Goal: Task Accomplishment & Management: Manage account settings

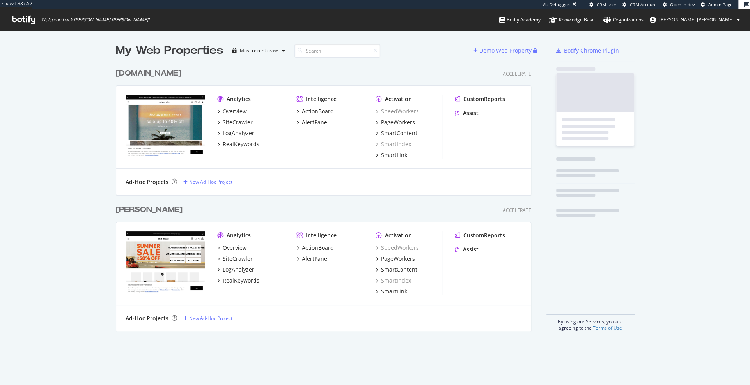
scroll to position [273, 421]
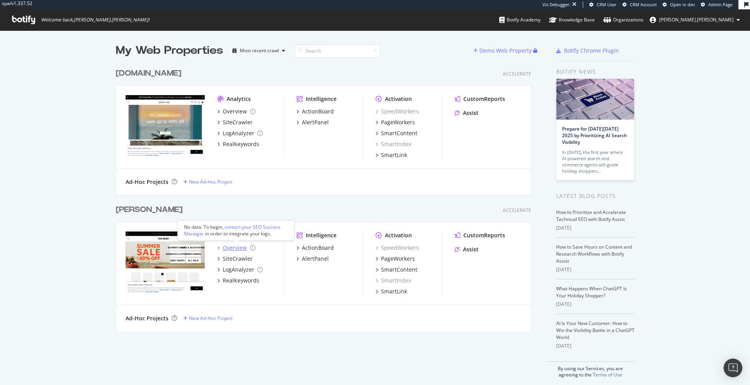
click at [231, 248] on div "Overview" at bounding box center [235, 248] width 24 height 8
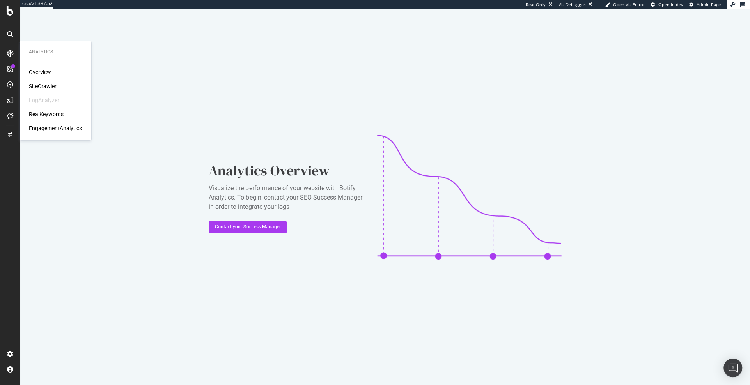
click at [55, 128] on div "EngagementAnalytics" at bounding box center [55, 128] width 53 height 8
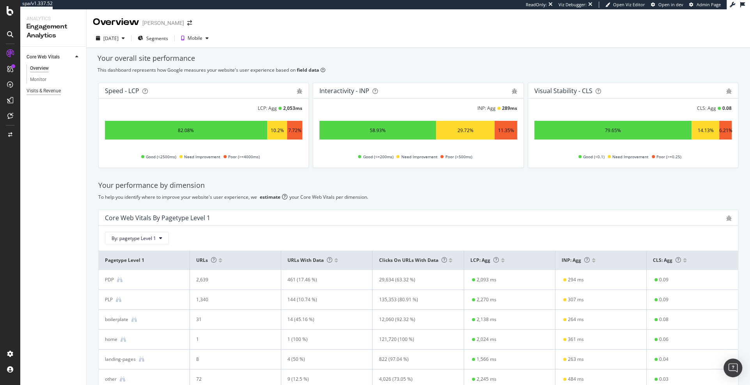
click at [34, 87] on div "Visits & Revenue" at bounding box center [44, 91] width 34 height 8
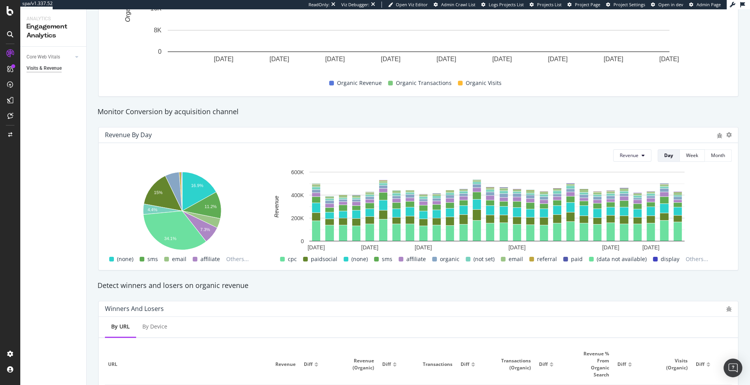
scroll to position [384, 0]
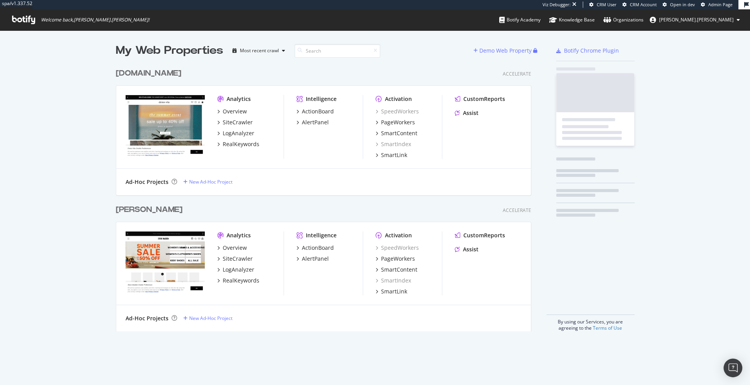
scroll to position [273, 421]
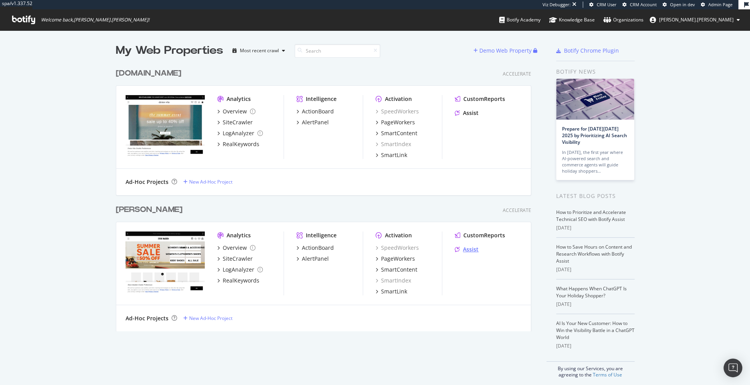
click at [471, 249] on div "Assist" at bounding box center [471, 250] width 16 height 8
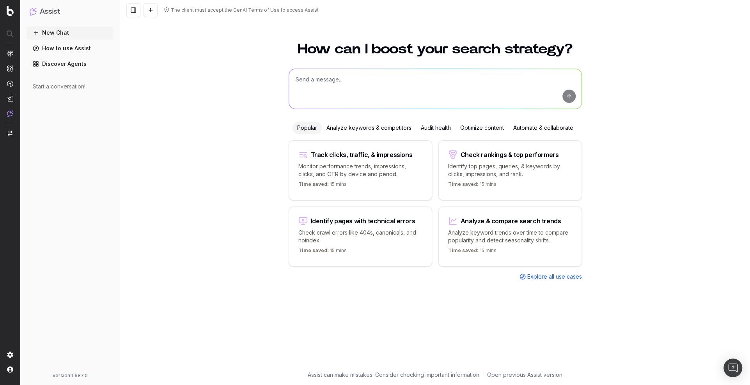
click at [313, 79] on textarea at bounding box center [435, 89] width 293 height 40
type textarea "can you help me create seasonal keyword groups?"
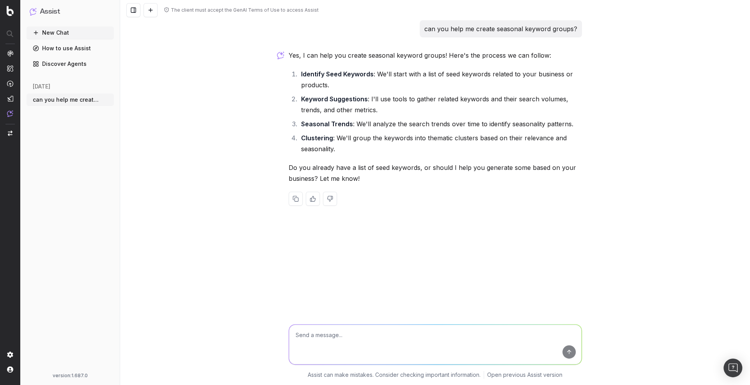
type textarea "y"
type textarea "can you generate some?"
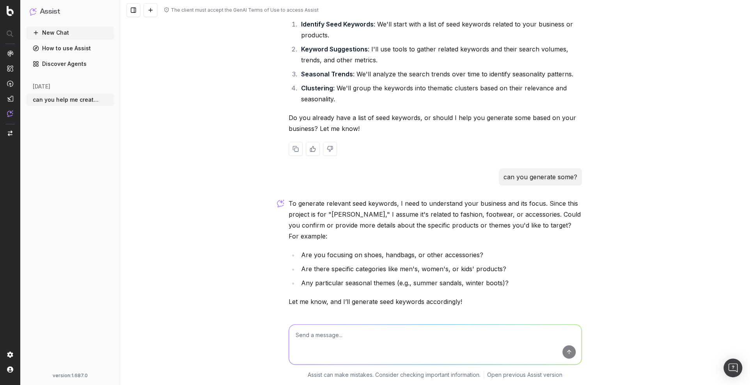
scroll to position [76, 0]
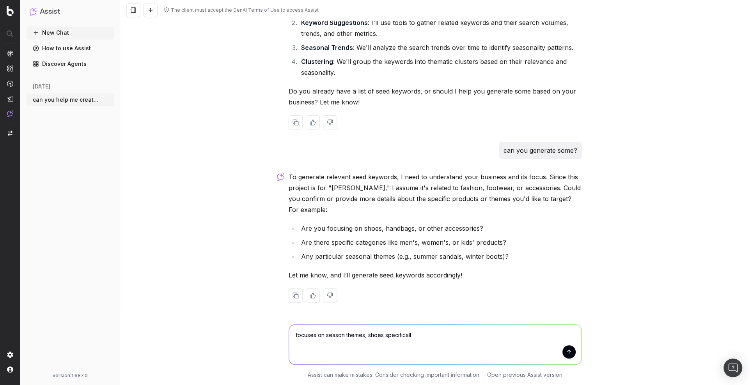
type textarea "focuses on season themes, shoes specifically"
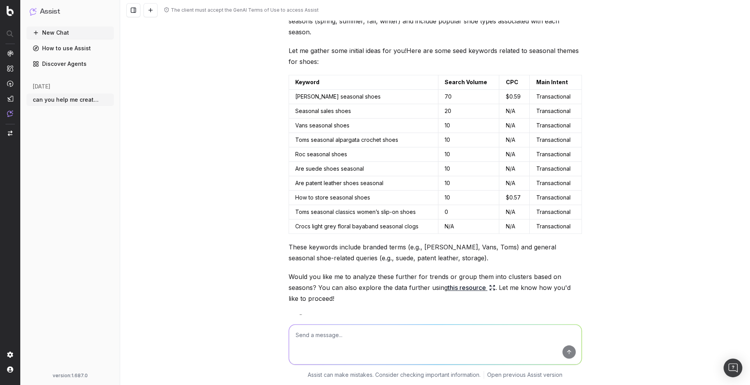
scroll to position [412, 0]
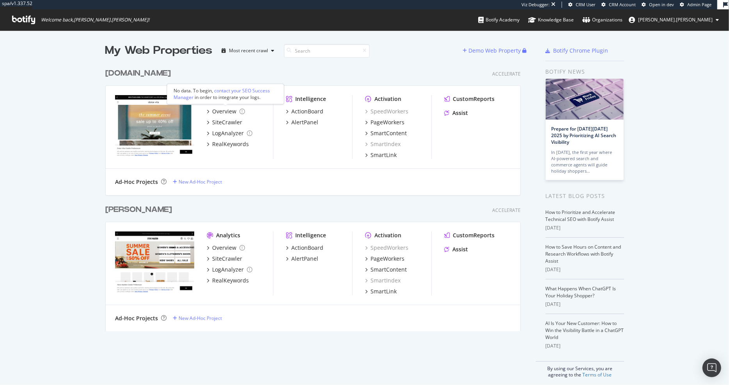
scroll to position [273, 421]
click at [231, 145] on div "RealKeywords" at bounding box center [230, 144] width 37 height 8
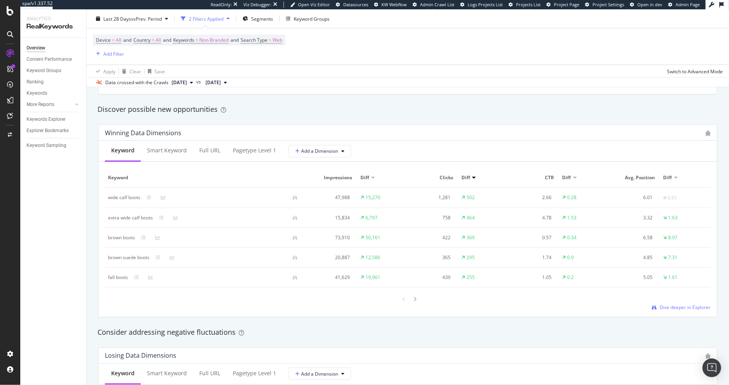
scroll to position [667, 0]
click at [214, 153] on div "Full URL" at bounding box center [209, 152] width 21 height 8
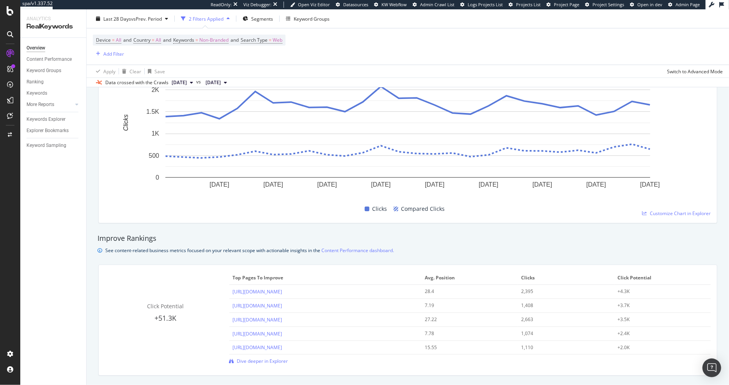
scroll to position [383, 0]
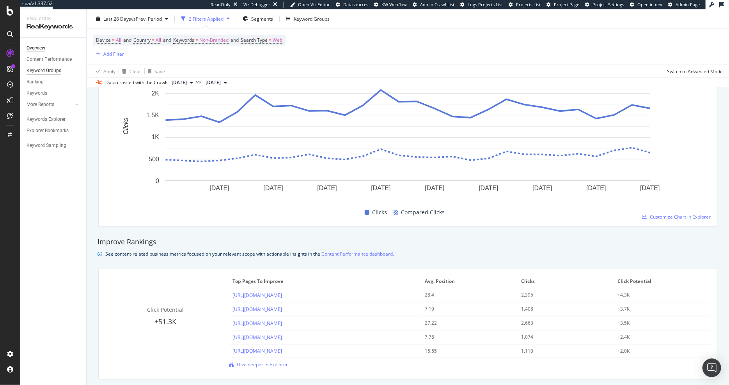
click at [50, 71] on div "Keyword Groups" at bounding box center [44, 71] width 35 height 8
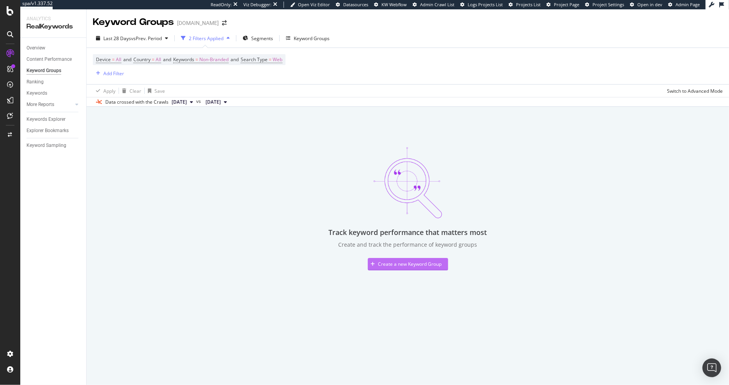
click at [382, 259] on div "Create a new Keyword Group" at bounding box center [405, 265] width 74 height 12
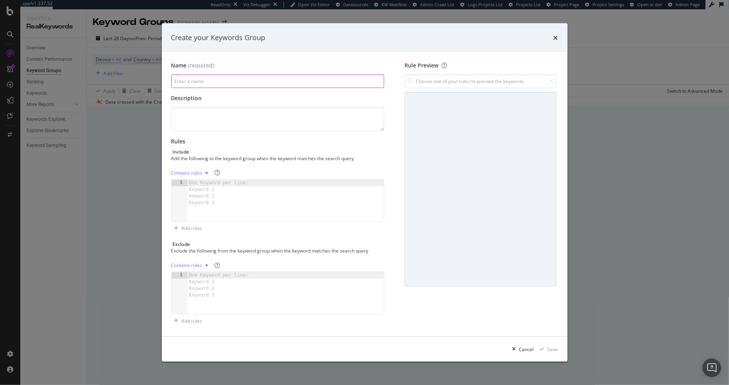
paste input "Fall/Winter (FW) Campaigns"
type input "Fall/Winter (FW) Campaigns"
click at [233, 121] on textarea "modal" at bounding box center [277, 119] width 213 height 24
paste textarea "Timing: August – January Focus: Boots, coats, layering items, back-to-school sn…"
click at [234, 125] on textarea "Timing: August – January Focus: Boots, coats, layering items, back-to-school sn…" at bounding box center [277, 119] width 213 height 24
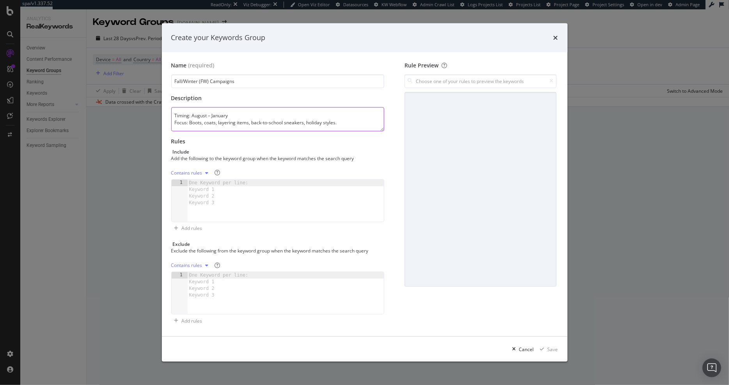
scroll to position [5, 0]
drag, startPoint x: 206, startPoint y: 119, endPoint x: 229, endPoint y: 118, distance: 23.0
click at [229, 118] on textarea "Timing: August – January Focus: Boots, coats, layering items, back-to-school sn…" at bounding box center [277, 119] width 213 height 24
drag, startPoint x: 355, startPoint y: 124, endPoint x: 154, endPoint y: 84, distance: 204.9
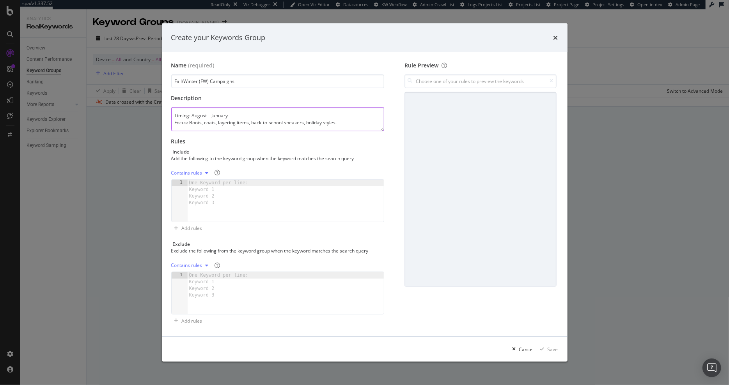
click at [154, 84] on div "Create your Keywords Group Name (required) Fall/Winter (FW) Campaigns Descripti…" at bounding box center [364, 192] width 729 height 385
paste textarea "Product focus: Boots (ankle, combat, dress boots, snow boots) Leather shoes, lo…"
click at [225, 120] on textarea "Timing: August – January Product focus: Boots (ankle, combat, dress boots, snow…" at bounding box center [277, 119] width 213 height 24
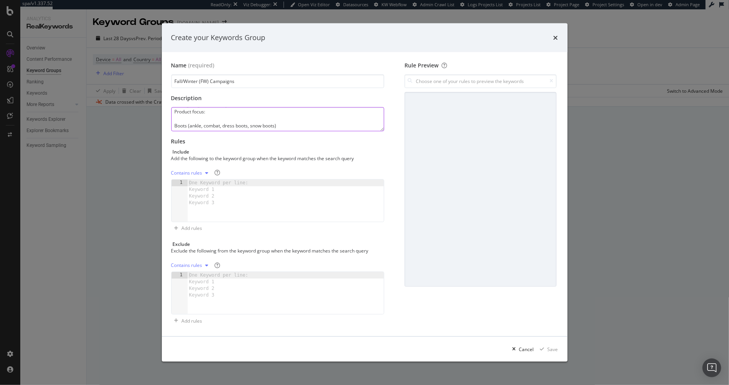
click at [219, 120] on textarea "Timing: August – January Product focus: Boots (ankle, combat, dress boots, snow…" at bounding box center [277, 119] width 213 height 24
click at [198, 126] on textarea "Timing: August – January Product focus: Boots (ankle, combat, dress boots, snow…" at bounding box center [277, 119] width 213 height 24
click at [197, 123] on textarea "Timing: August – January Product focus: Boots (ankle, combat, dress boots, snow…" at bounding box center [277, 119] width 213 height 24
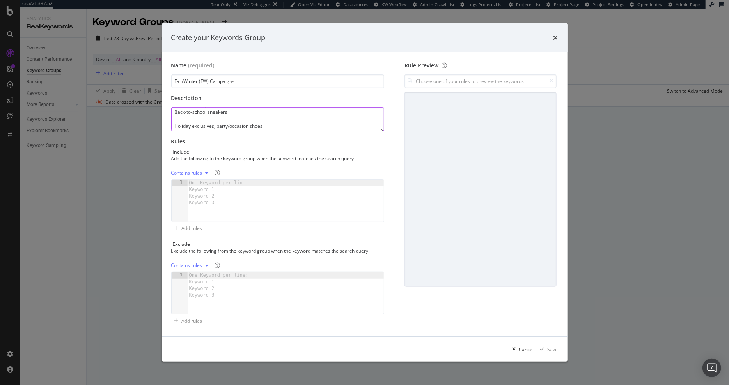
click at [197, 122] on textarea "Timing: August – January Product focus: Boots (ankle, combat, dress boots, snow…" at bounding box center [277, 119] width 213 height 24
click at [194, 123] on textarea "Timing: August – January Product focus: Boots (ankle, combat, dress boots, snow…" at bounding box center [277, 119] width 213 height 24
click at [194, 121] on textarea "Timing: August – January Product focus: Boots (ankle, combat, dress boots, snow…" at bounding box center [277, 119] width 213 height 24
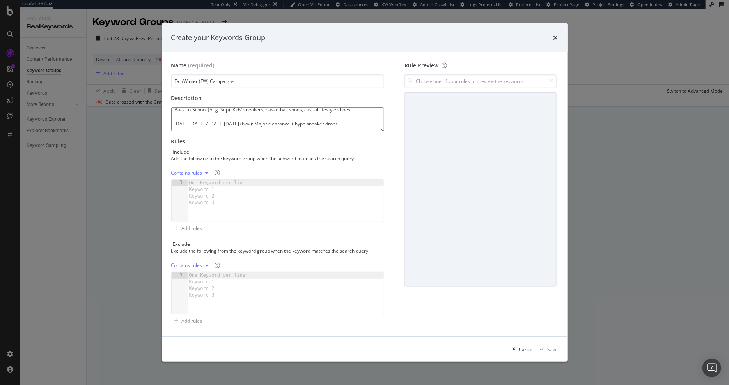
click at [190, 117] on textarea "Timing: August – January Product focus: Boots (ankle, combat, dress boots, snow…" at bounding box center [277, 119] width 213 height 24
click at [199, 123] on textarea "Timing: August – January Product focus: Boots (ankle, combat, dress boots, snow…" at bounding box center [277, 119] width 213 height 24
click at [213, 117] on textarea "Timing: August – January Product focus: Boots (ankle, combat, dress boots, snow…" at bounding box center [277, 119] width 213 height 24
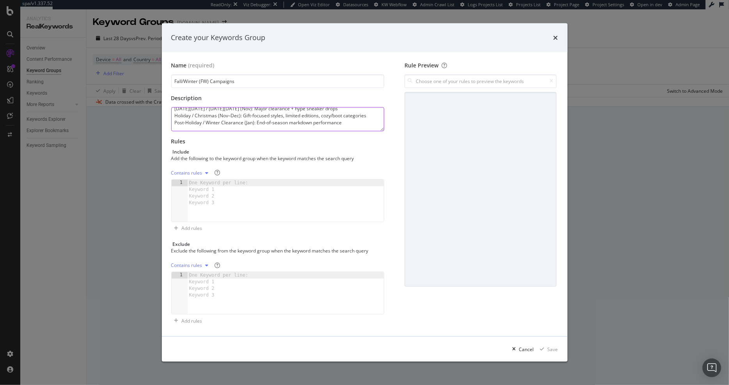
scroll to position [52, 0]
type textarea "Timing: August – January Product focus: Boots (ankle, combat, dress boots, snow…"
click at [237, 180] on div "One Keyword per line: Keyword 1 Keyword 2 Keyword 3" at bounding box center [220, 193] width 65 height 27
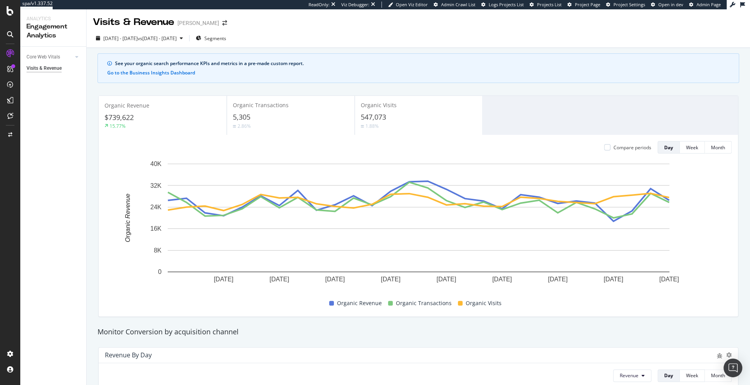
scroll to position [384, 0]
